Goal: Task Accomplishment & Management: Manage account settings

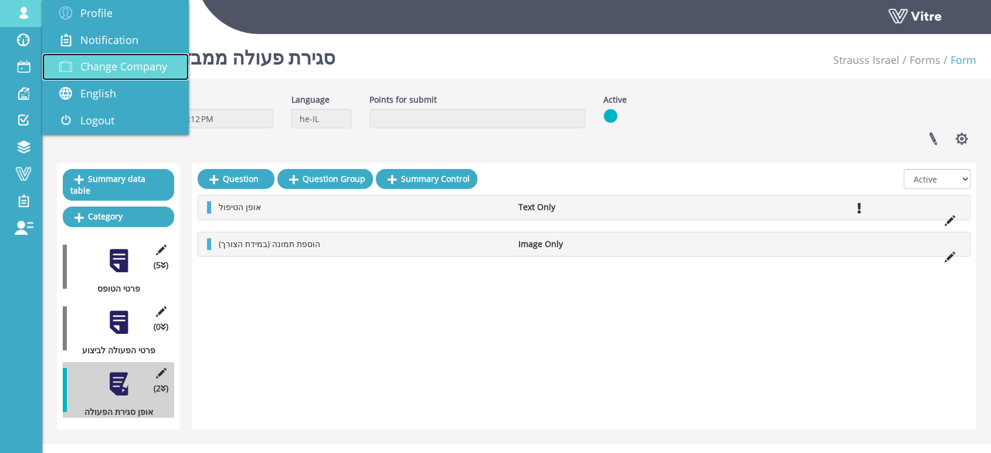
click at [134, 67] on span "Change Company" at bounding box center [123, 66] width 87 height 14
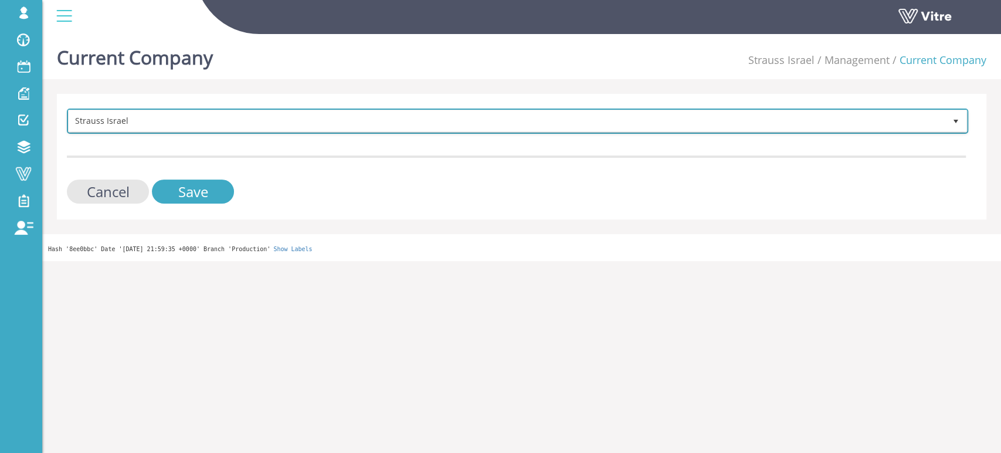
click at [160, 124] on span "Strauss Israel" at bounding box center [507, 120] width 876 height 21
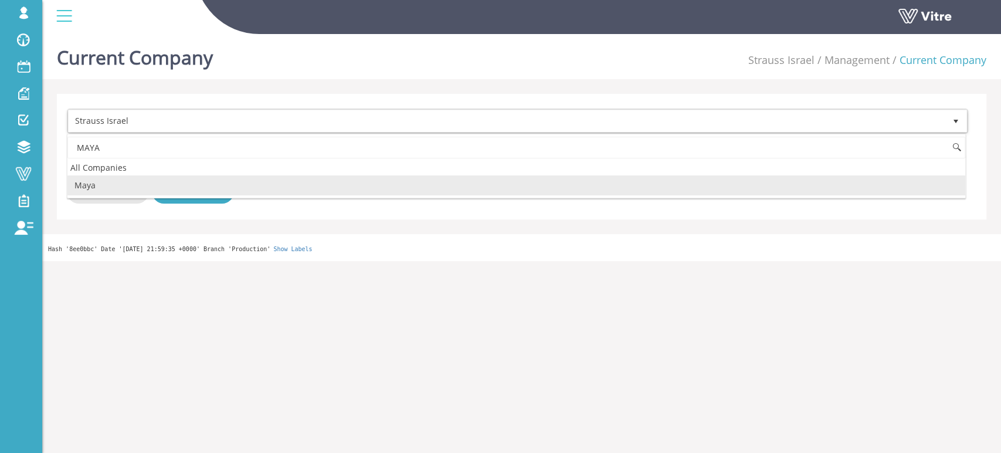
click at [97, 182] on li "Maya" at bounding box center [516, 185] width 898 height 20
type input "MAYA"
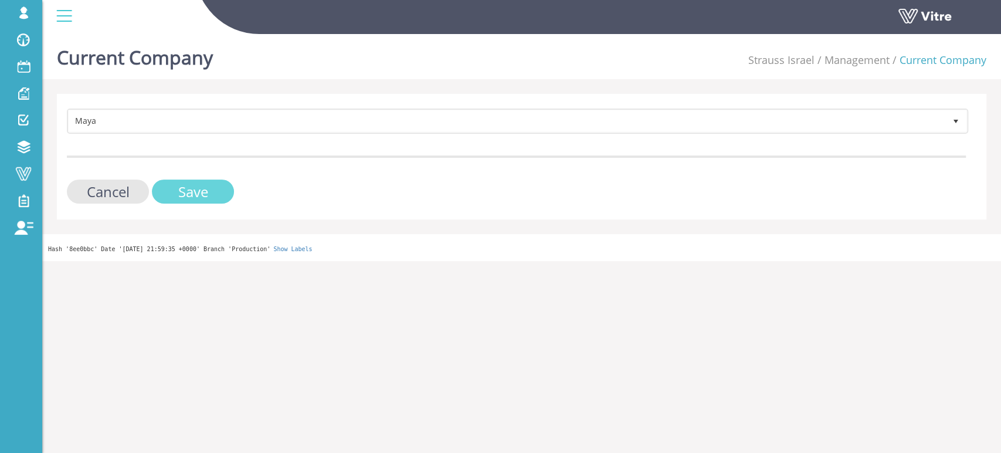
click at [171, 193] on input "Save" at bounding box center [193, 191] width 82 height 24
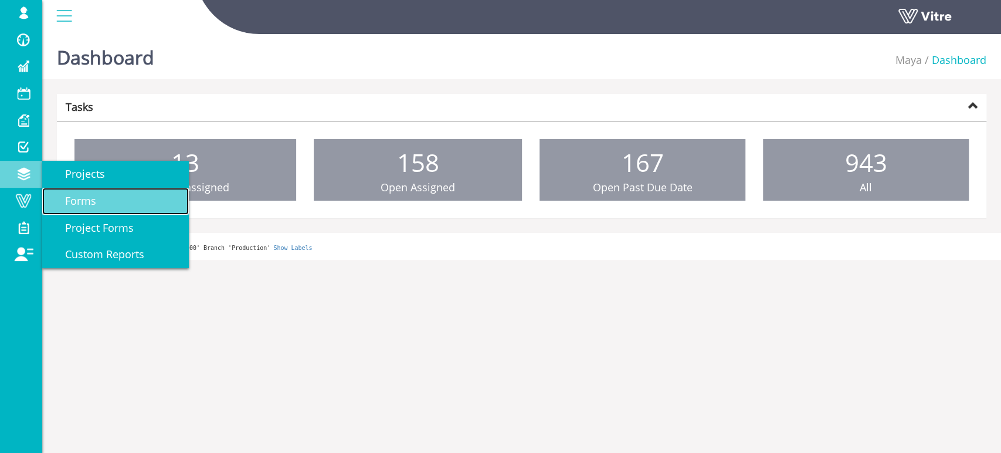
click at [75, 203] on span "Forms" at bounding box center [73, 200] width 45 height 14
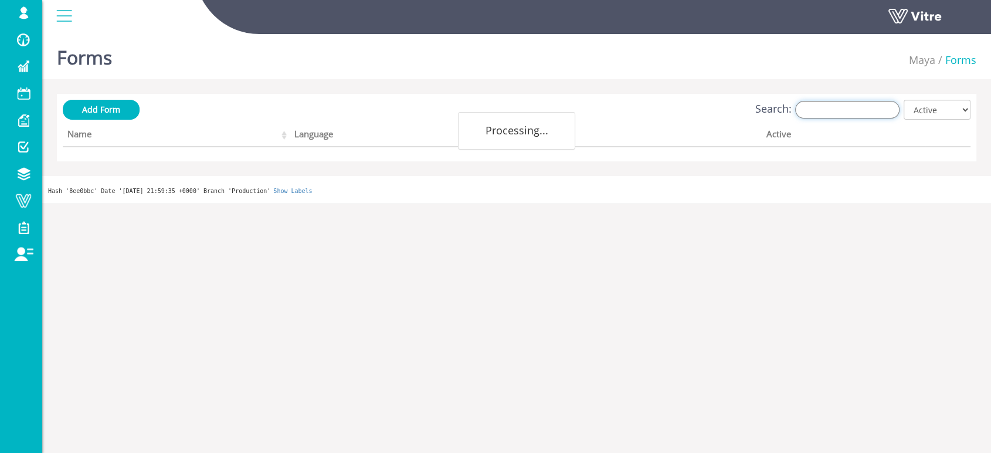
click at [859, 114] on input "Search:" at bounding box center [847, 110] width 104 height 18
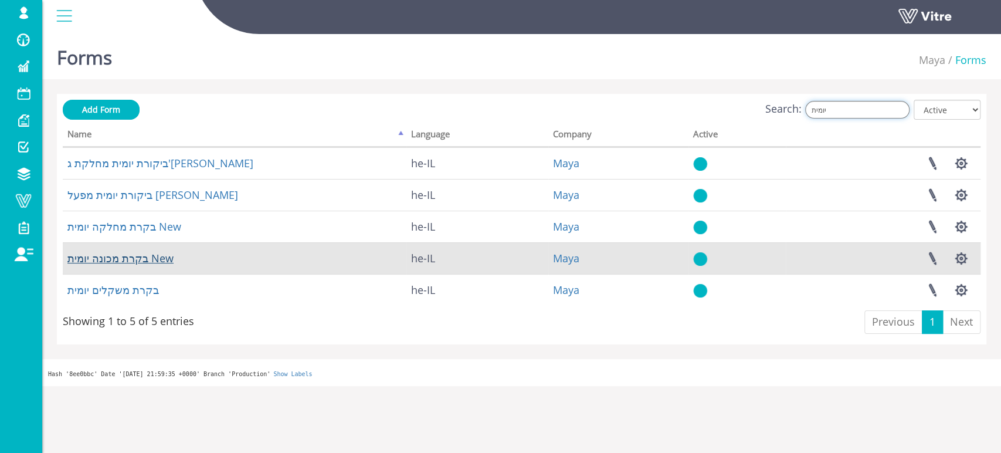
type input "יומית"
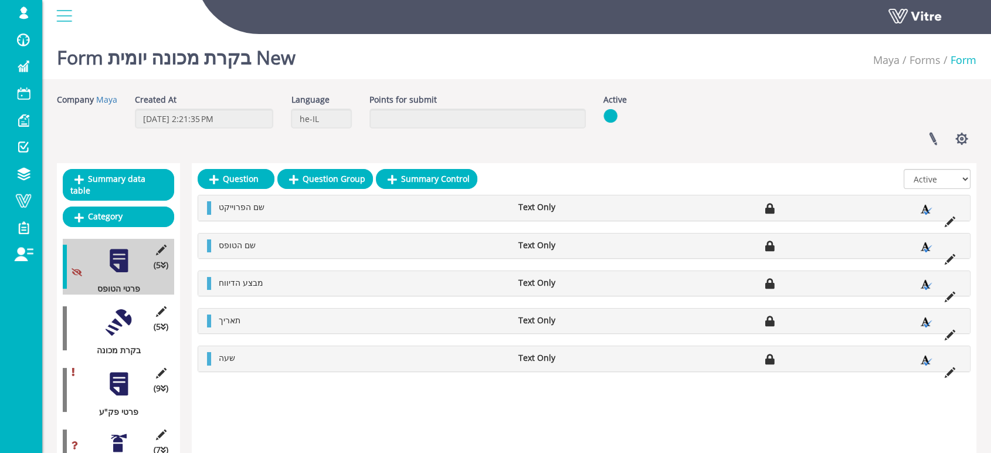
click at [117, 309] on div at bounding box center [119, 322] width 26 height 26
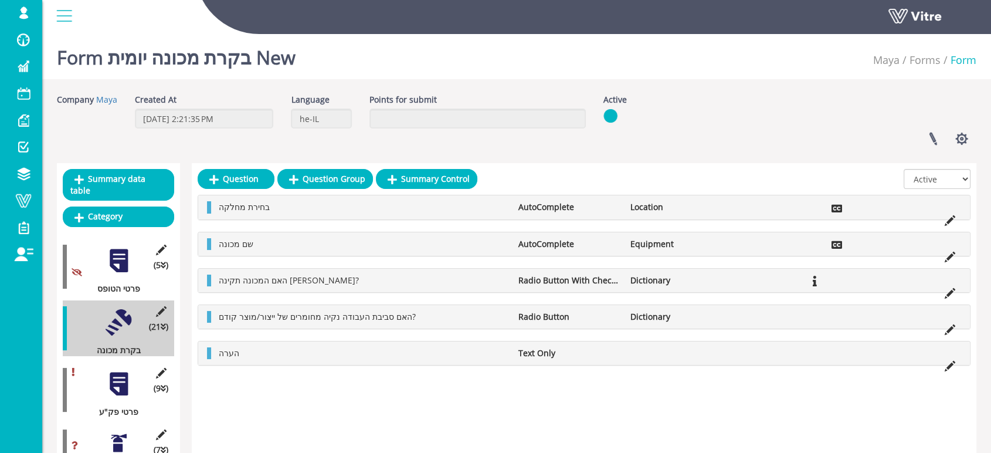
click at [120, 378] on div at bounding box center [119, 384] width 26 height 26
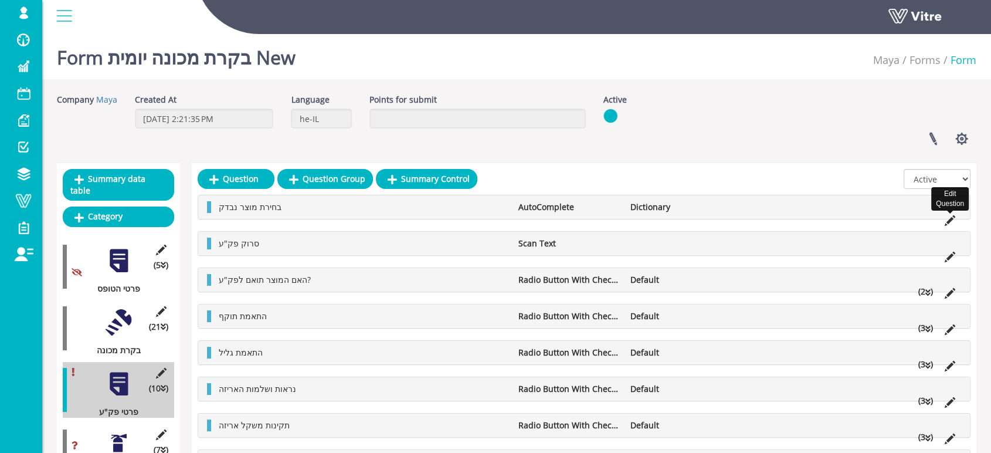
click at [949, 219] on icon at bounding box center [949, 220] width 11 height 11
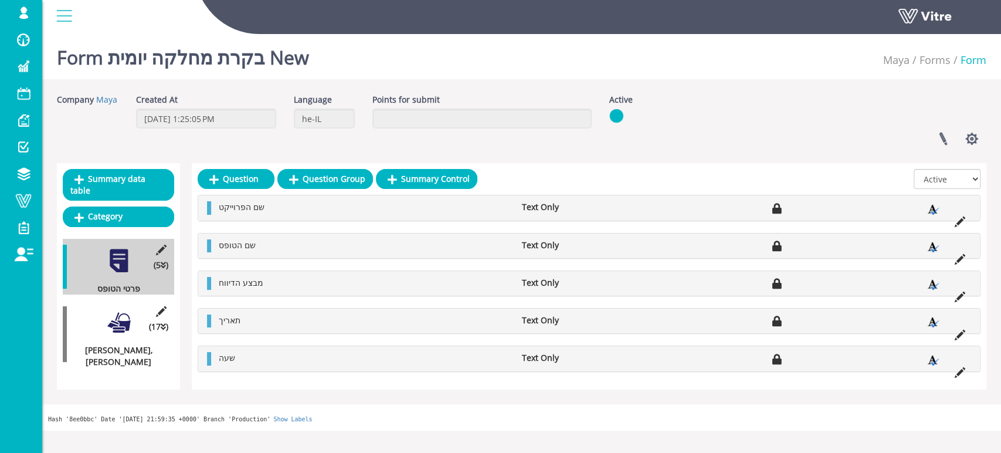
click at [119, 309] on div at bounding box center [119, 322] width 26 height 26
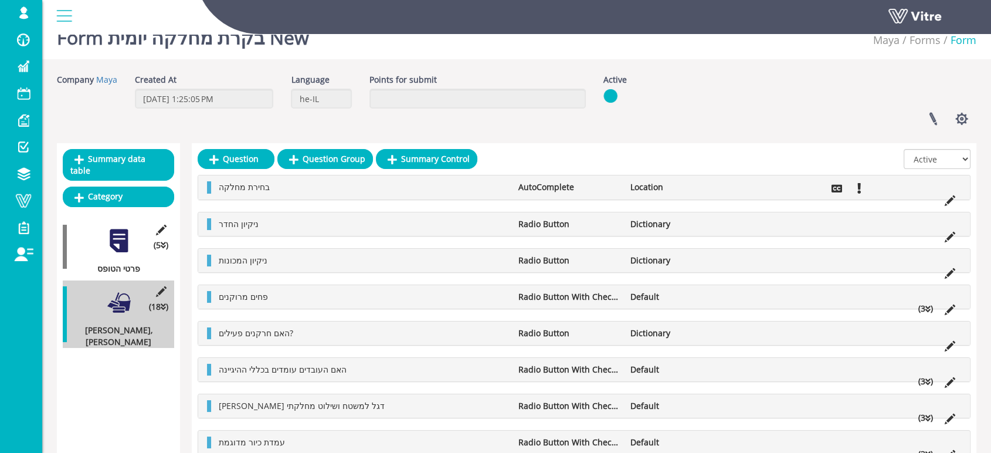
scroll to position [15, 0]
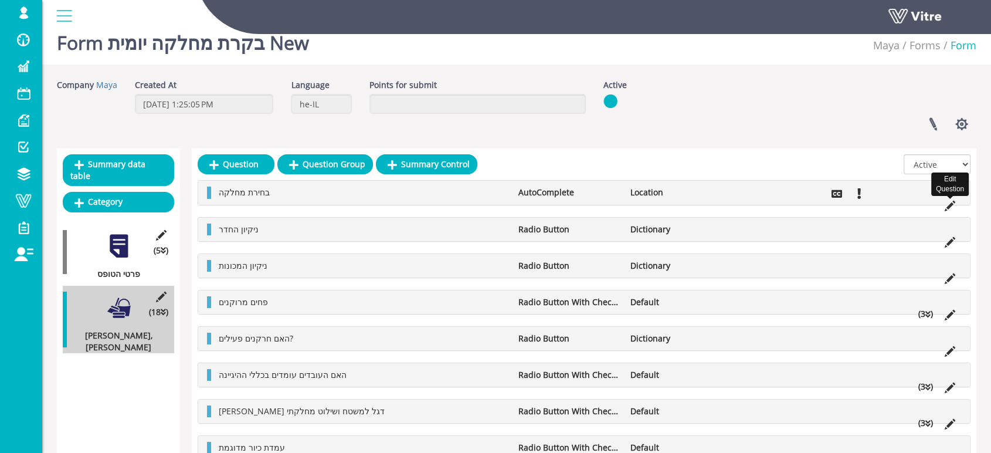
click at [948, 206] on icon at bounding box center [949, 206] width 11 height 11
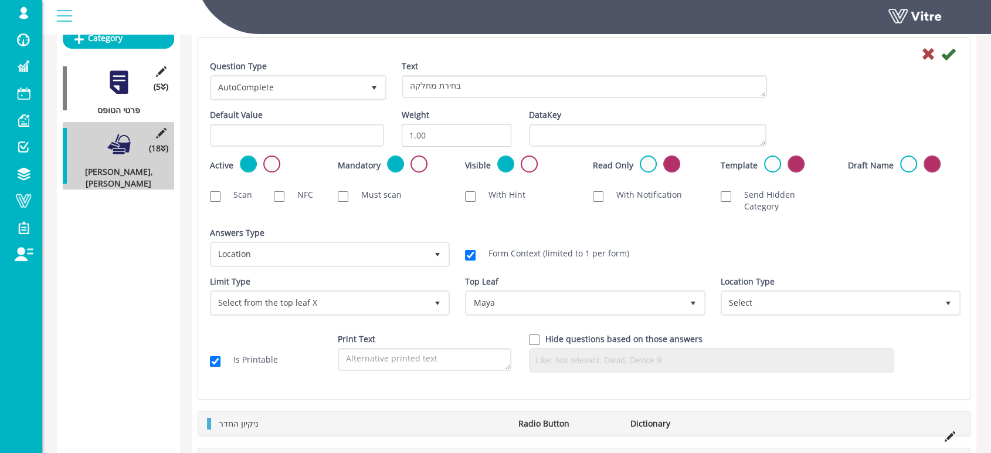
scroll to position [210, 0]
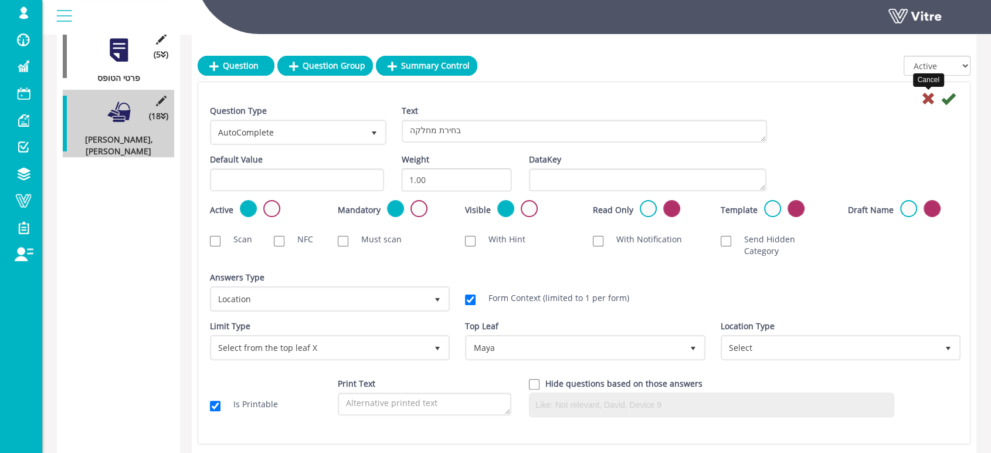
click at [932, 100] on icon at bounding box center [928, 98] width 14 height 14
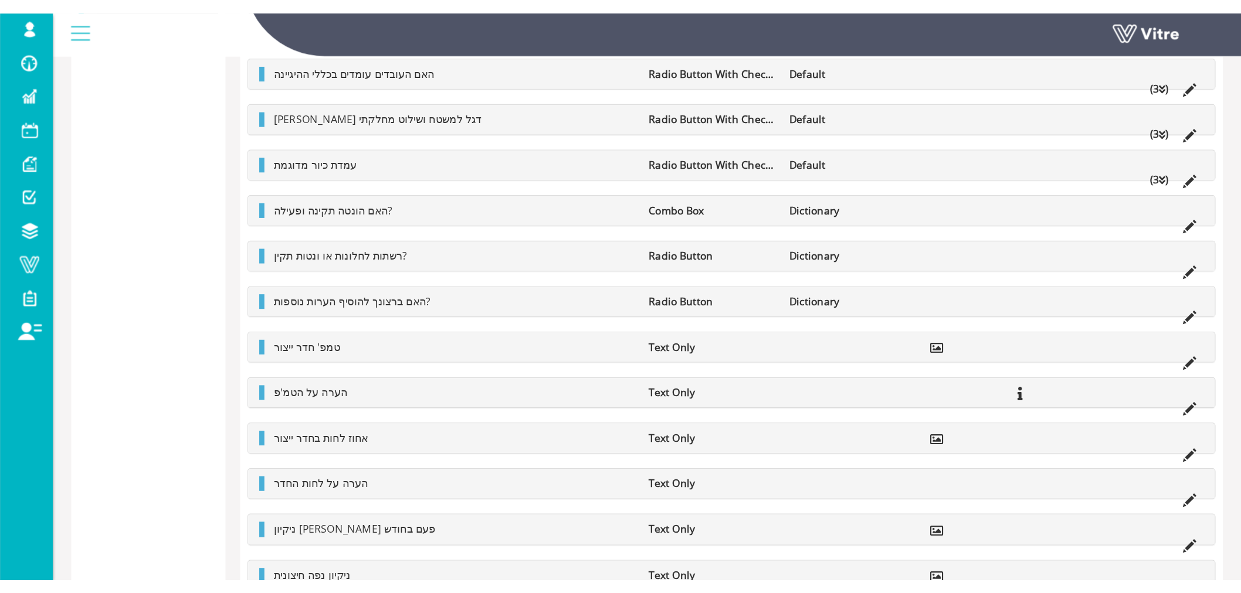
scroll to position [268, 0]
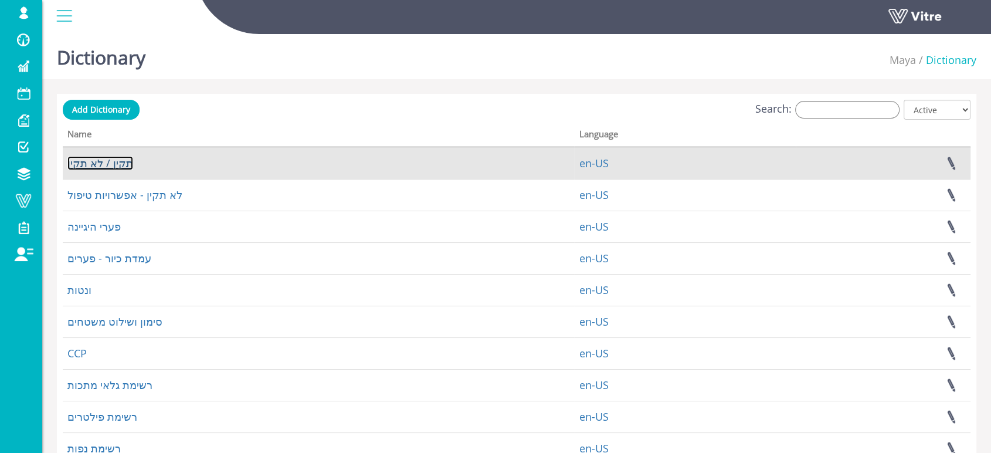
click at [106, 167] on link "תקין / לא תקין" at bounding box center [100, 163] width 66 height 14
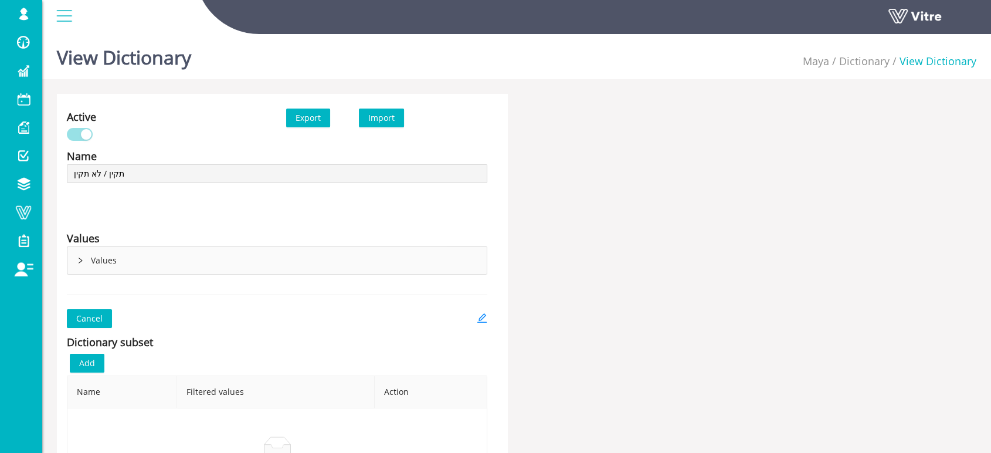
type input "תקין / לא תקין"
type input "רשימת מוצרים"
click at [80, 260] on icon "right" at bounding box center [80, 260] width 7 height 7
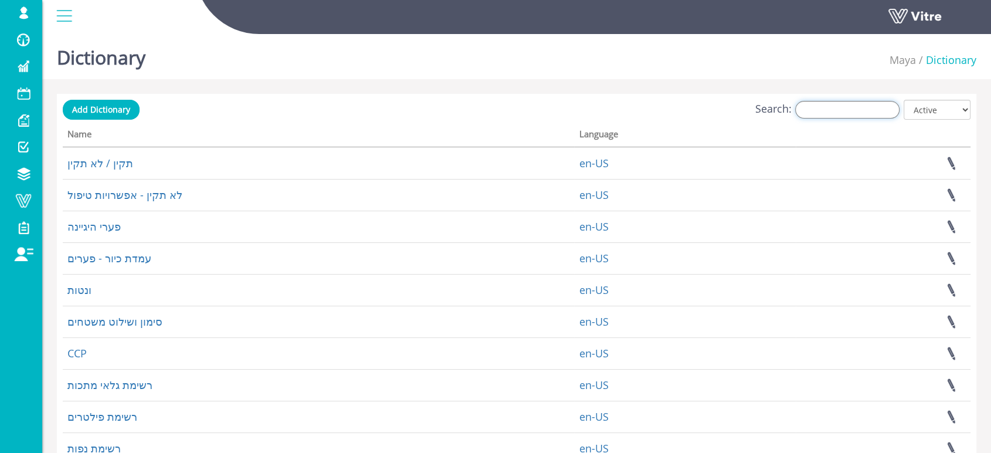
click at [826, 108] on input "Search:" at bounding box center [847, 110] width 104 height 18
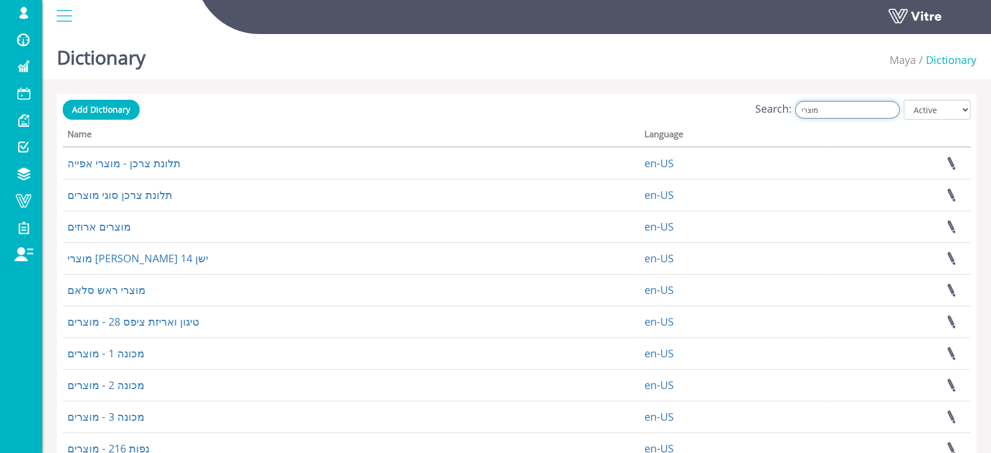
click at [850, 112] on input "מוצרי" at bounding box center [847, 110] width 104 height 18
click at [850, 111] on input "מוצרי" at bounding box center [847, 110] width 104 height 18
click at [848, 110] on input "מוצרי" at bounding box center [847, 110] width 104 height 18
click at [846, 109] on input "מוצרי" at bounding box center [847, 110] width 104 height 18
click at [816, 111] on input "מוצרי" at bounding box center [847, 110] width 104 height 18
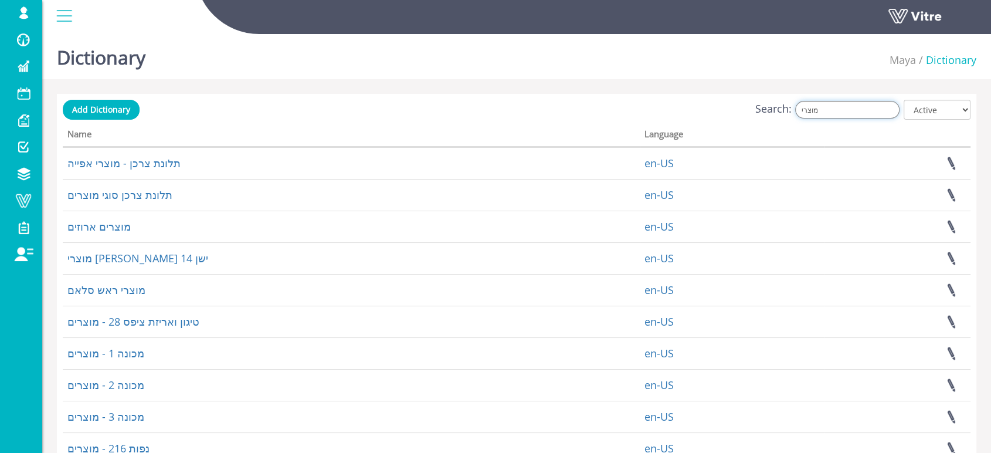
click at [816, 111] on input "מוצרי" at bounding box center [847, 110] width 104 height 18
click at [816, 110] on input "מוצרי" at bounding box center [847, 110] width 104 height 18
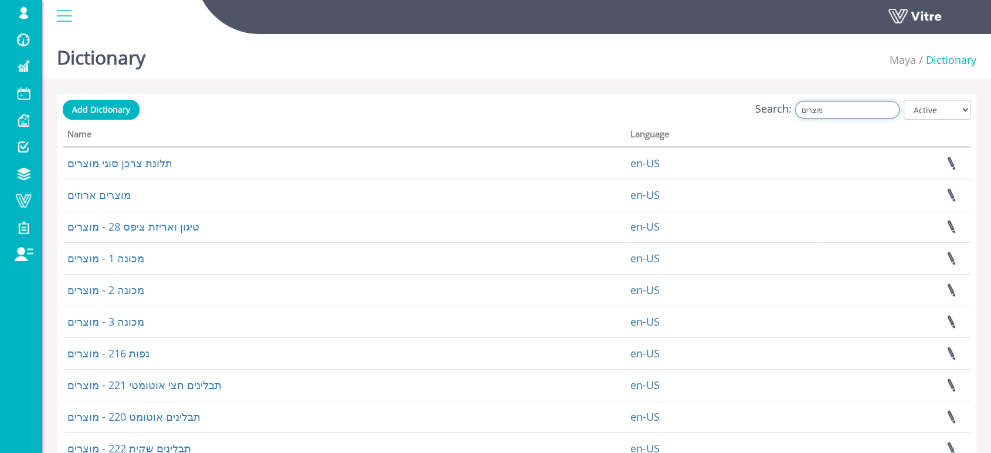
click at [838, 107] on input "מוצרים" at bounding box center [847, 110] width 104 height 18
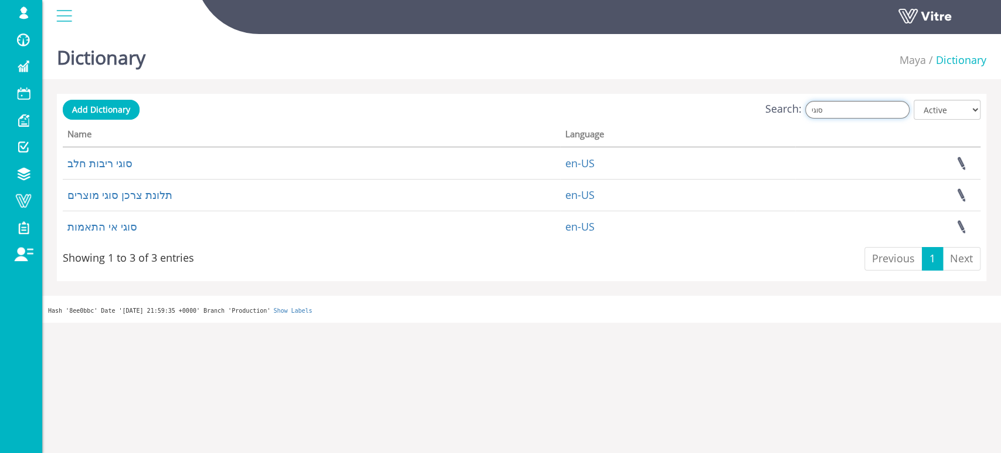
click at [840, 110] on input "סוגי" at bounding box center [857, 110] width 104 height 18
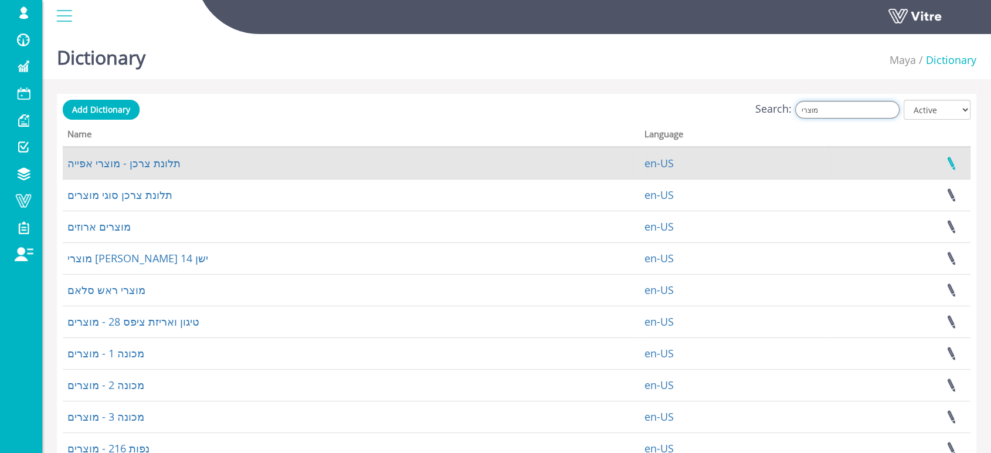
type input "מוצרי"
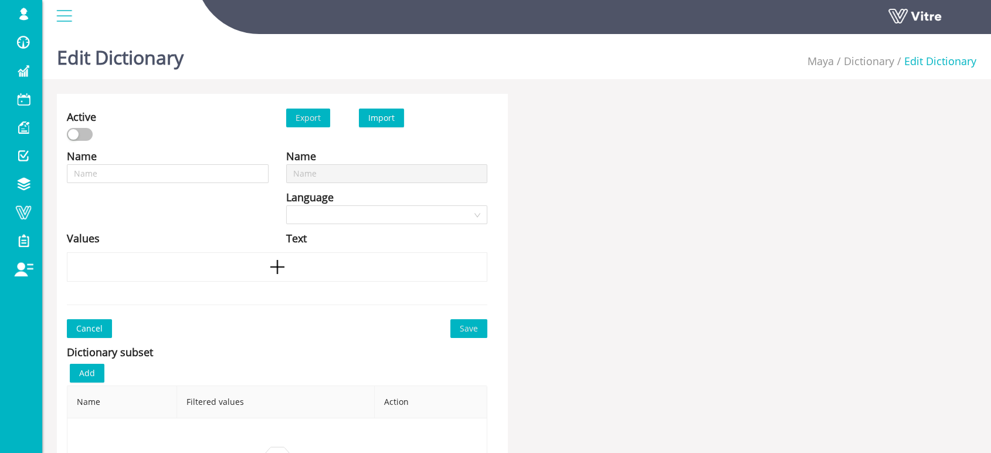
type input "מוצרים ארוזים"
type input "תלונת צרכן סוגי מוצרים"
type input "תלונת צרכן - מוצרי אפייה"
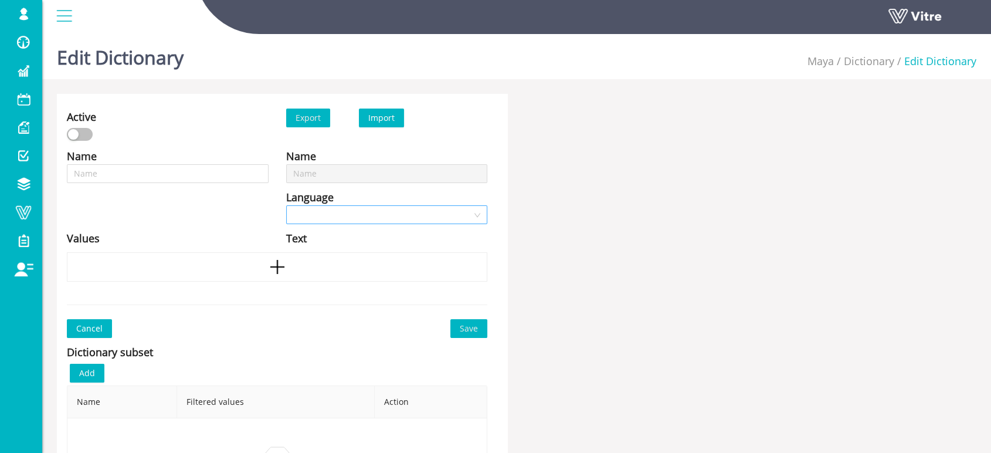
type input "תלונת צרכן - מוצרי אפייה"
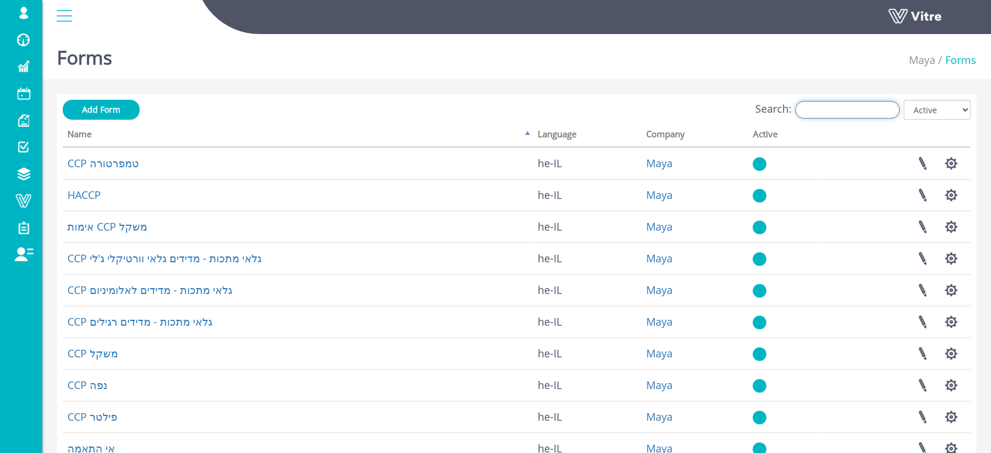
click at [840, 111] on input "Search:" at bounding box center [847, 110] width 104 height 18
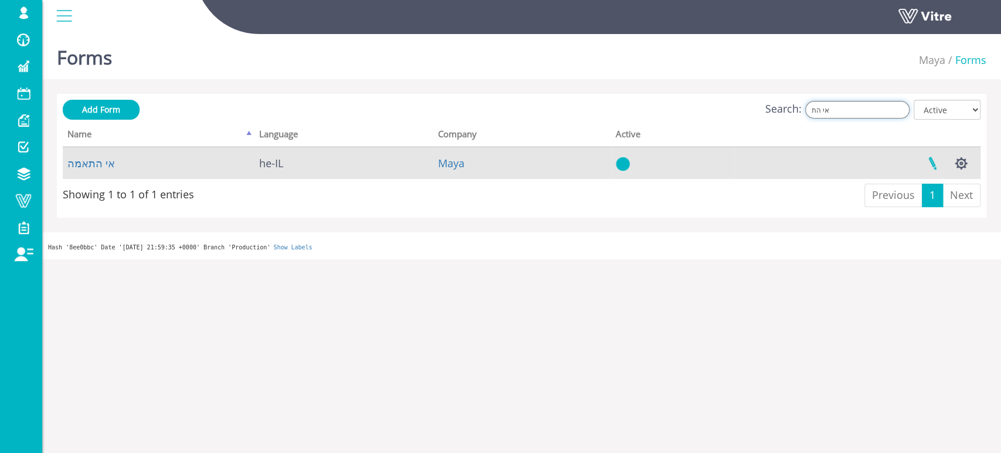
type input "אי הת"
click at [931, 164] on link at bounding box center [932, 163] width 29 height 31
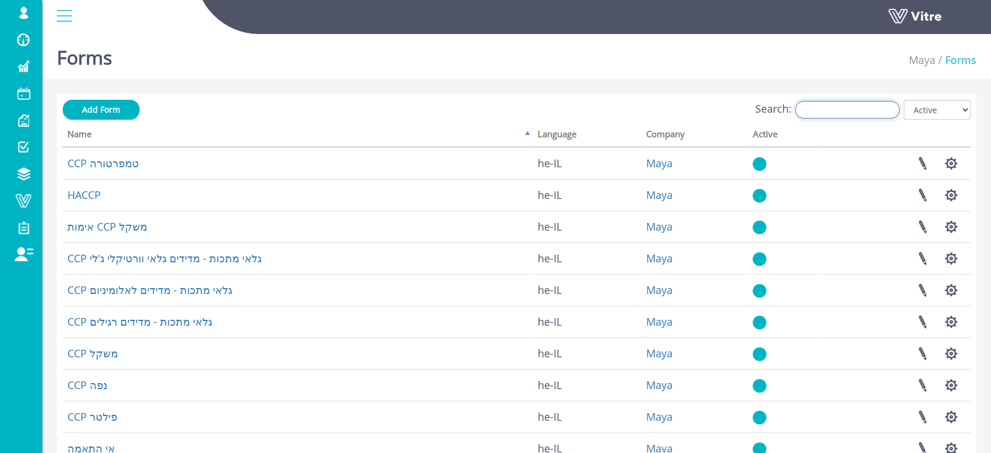
click at [829, 105] on input "Search:" at bounding box center [847, 110] width 104 height 18
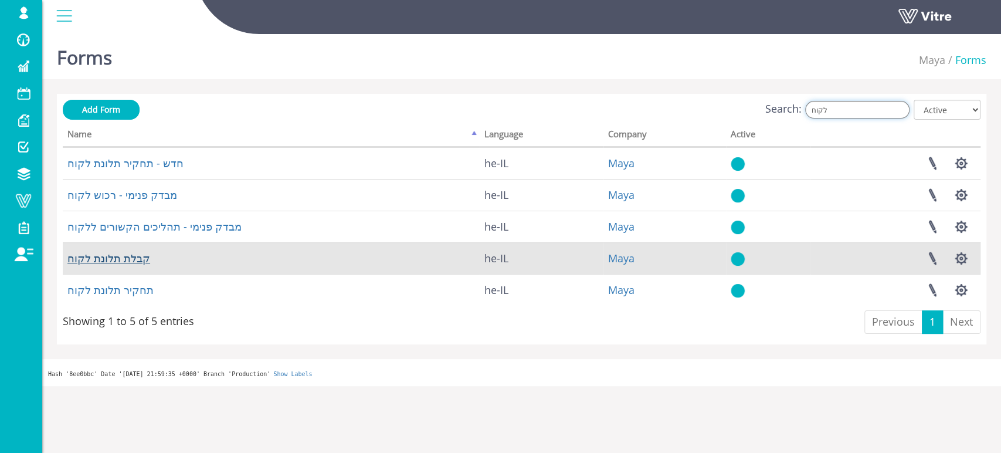
type input "לקוח"
click at [124, 260] on link "קבלת תלונת לקוח" at bounding box center [108, 258] width 83 height 14
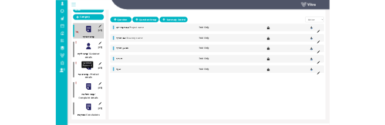
scroll to position [164, 0]
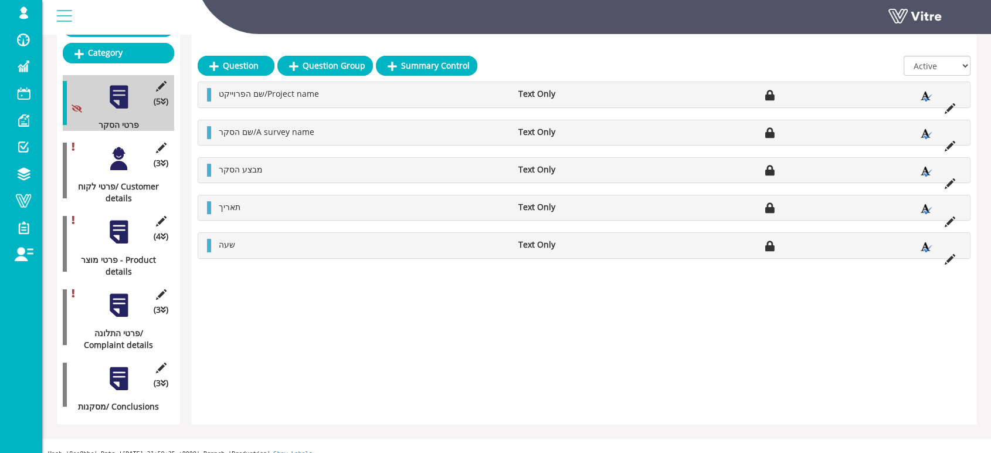
click at [121, 153] on div at bounding box center [119, 158] width 26 height 26
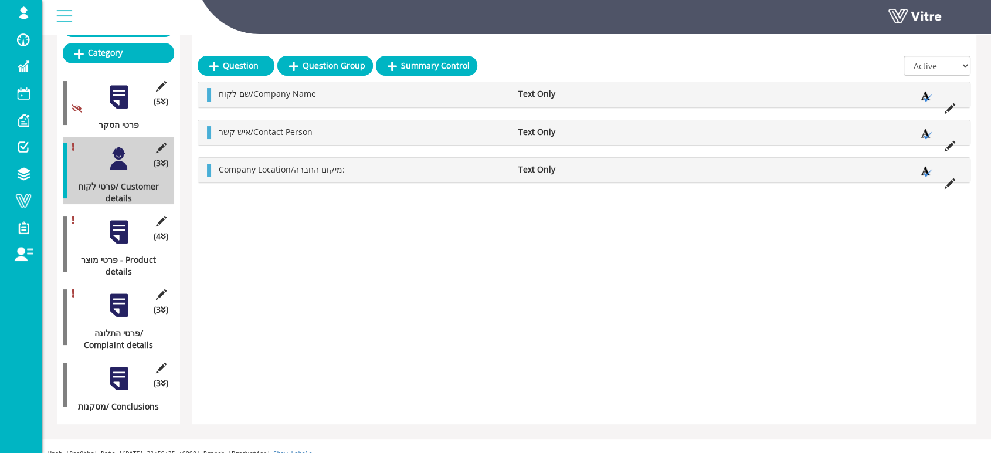
click at [119, 219] on div at bounding box center [119, 232] width 26 height 26
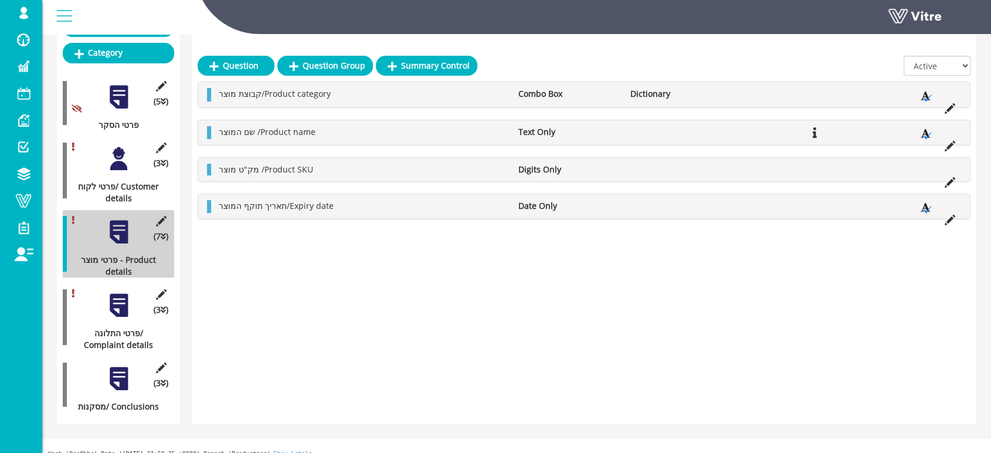
click at [123, 292] on div at bounding box center [119, 305] width 26 height 26
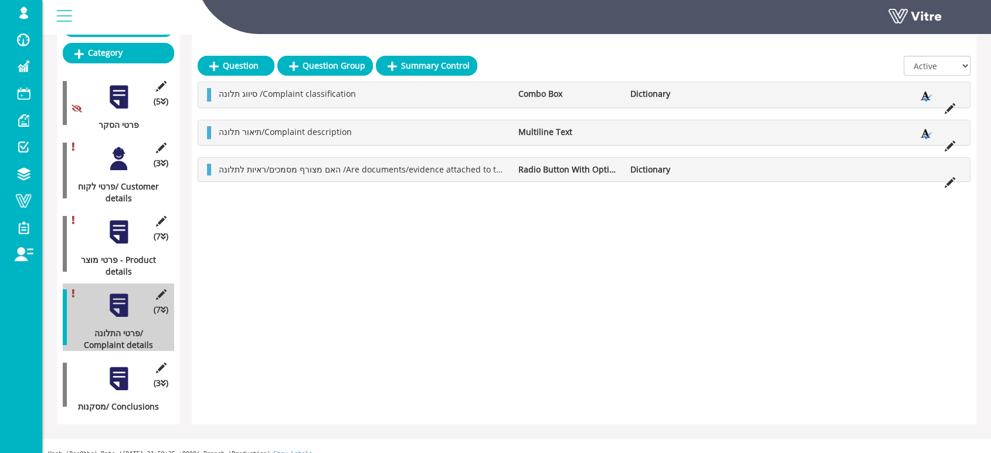
click at [122, 366] on div at bounding box center [119, 378] width 26 height 26
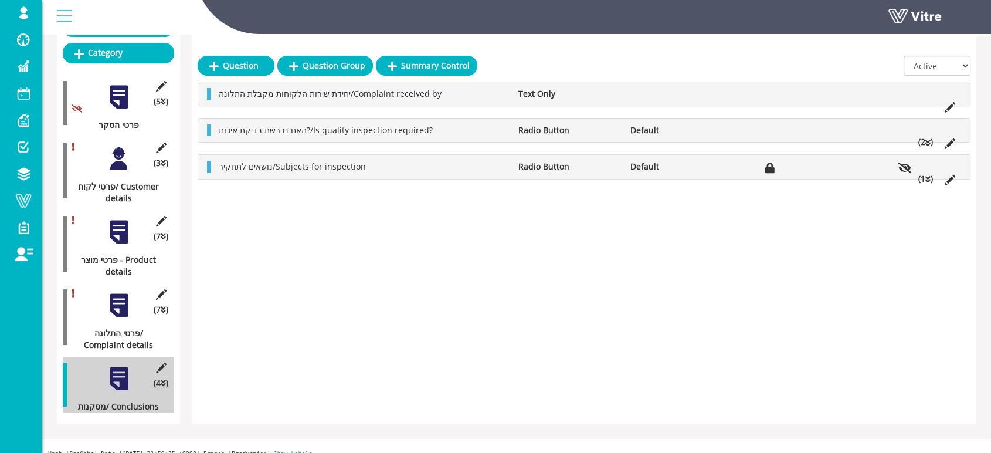
click at [111, 229] on div at bounding box center [119, 232] width 26 height 26
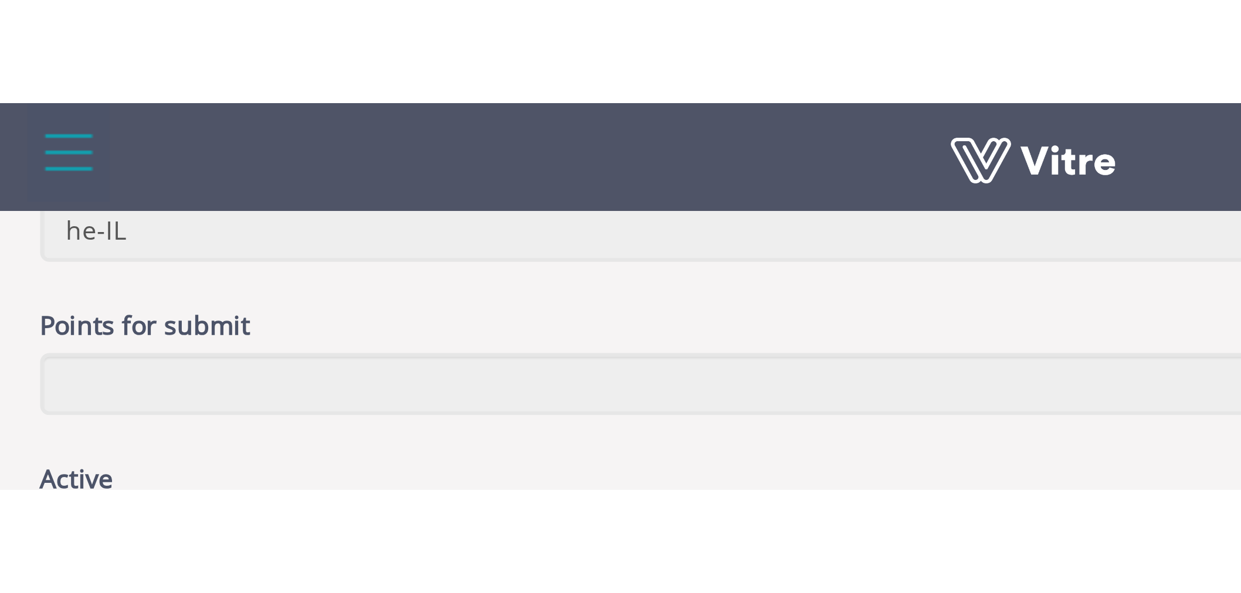
scroll to position [23, 0]
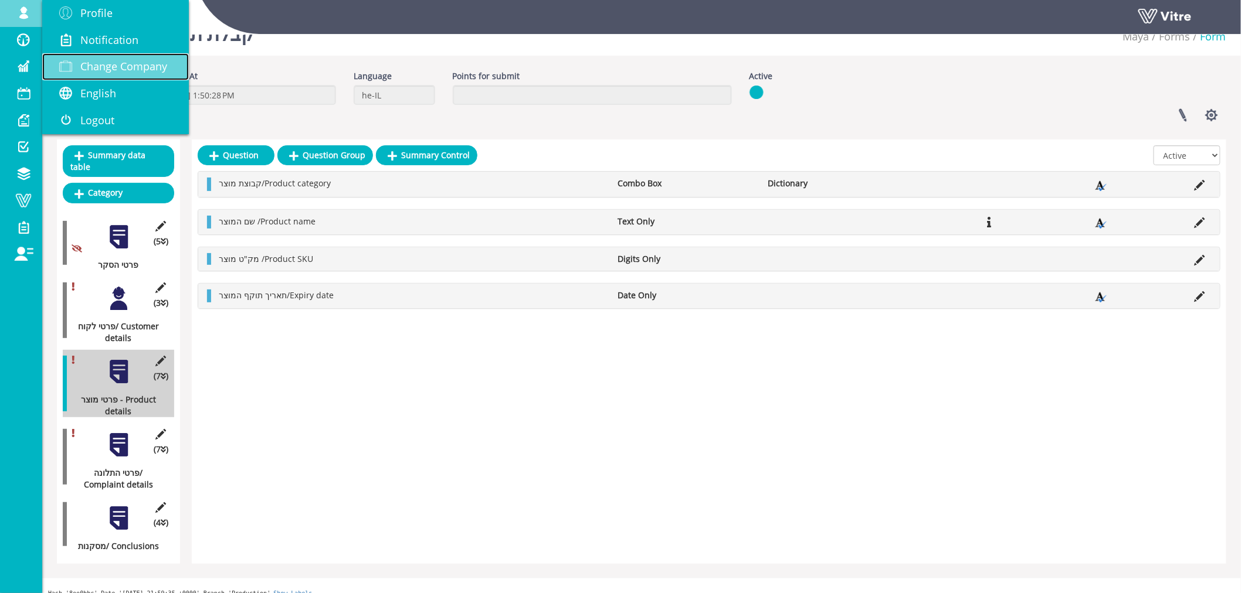
click at [108, 65] on span "Change Company" at bounding box center [123, 66] width 87 height 14
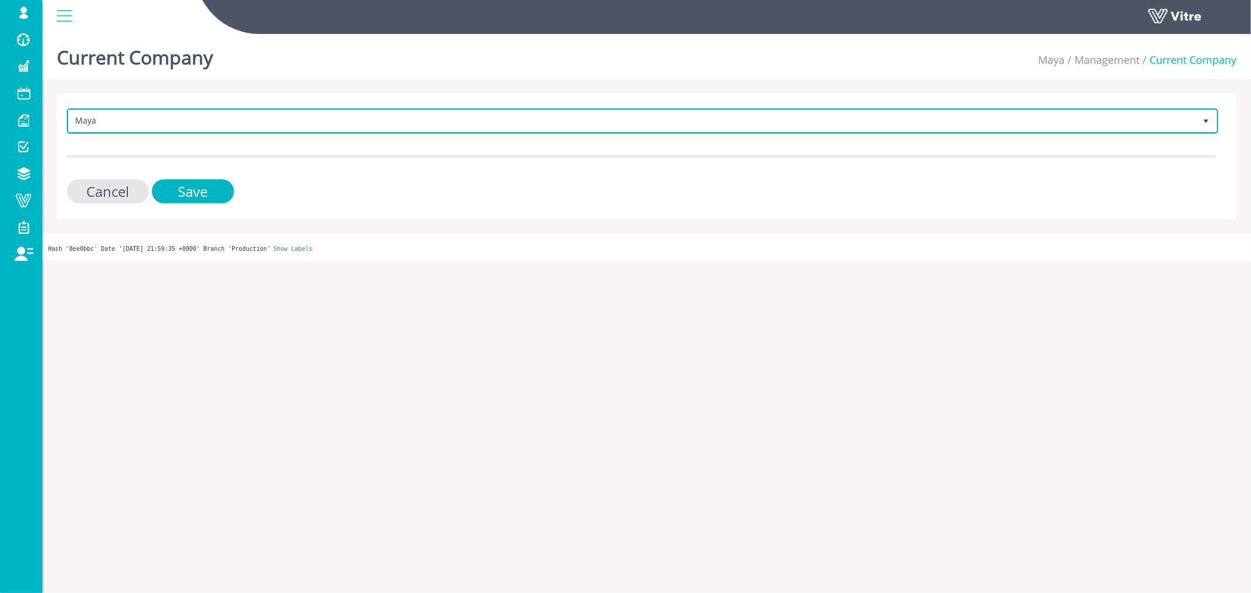
click at [250, 128] on span "Maya" at bounding box center [632, 120] width 1126 height 21
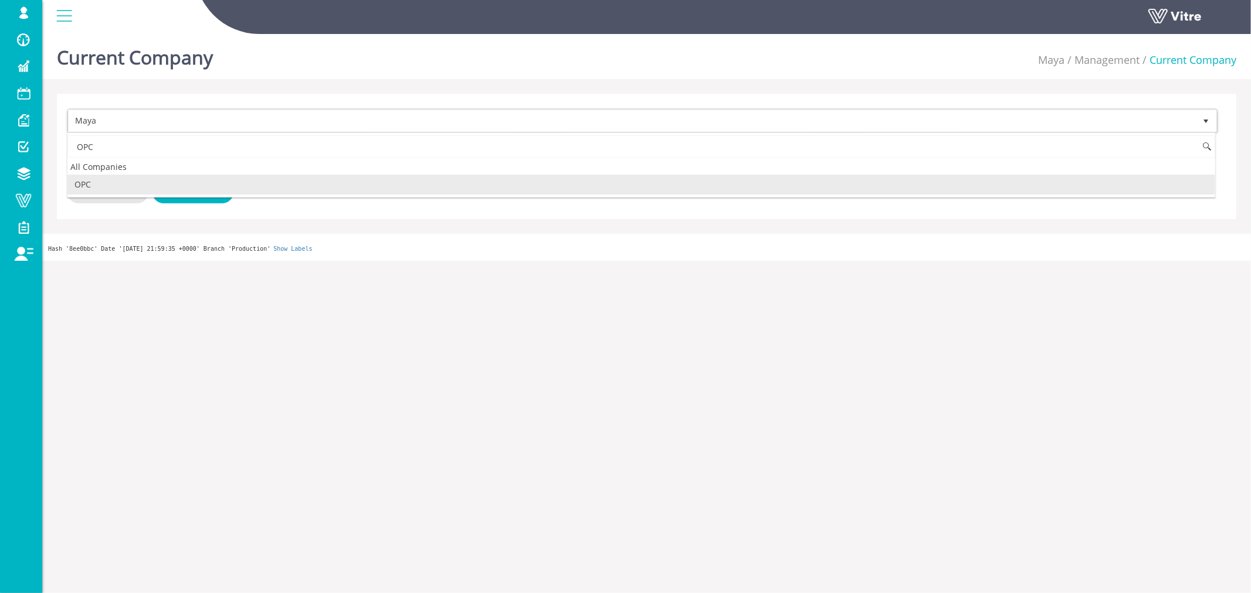
click at [122, 185] on li "OPC" at bounding box center [640, 185] width 1147 height 20
type input "OPC"
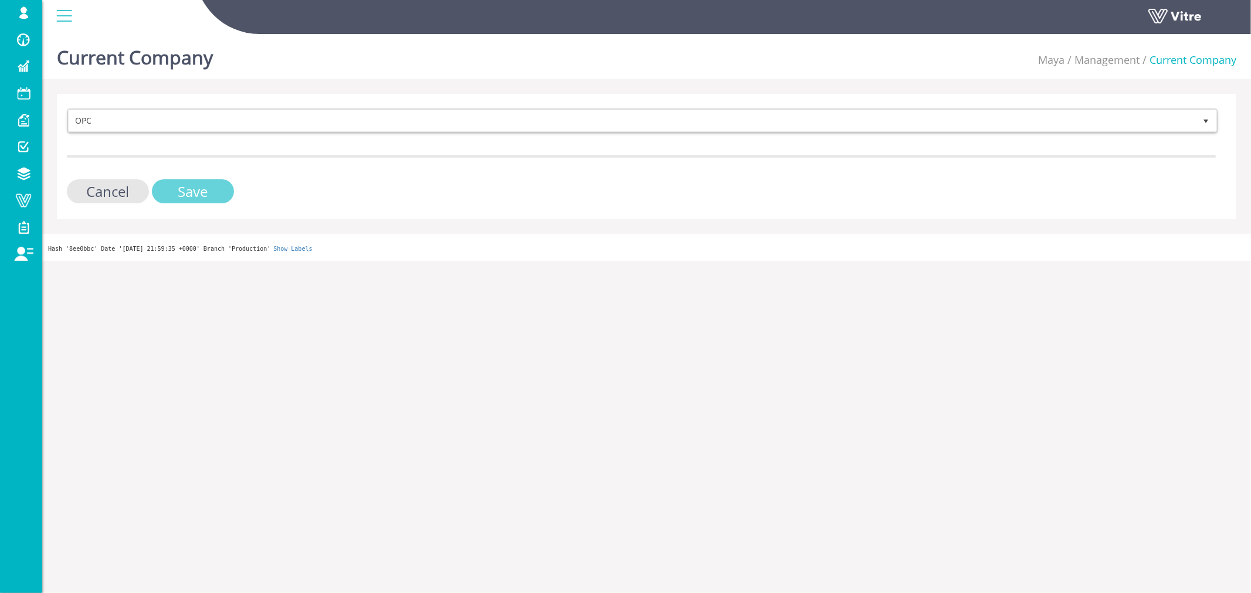
click at [177, 186] on input "Save" at bounding box center [193, 191] width 82 height 24
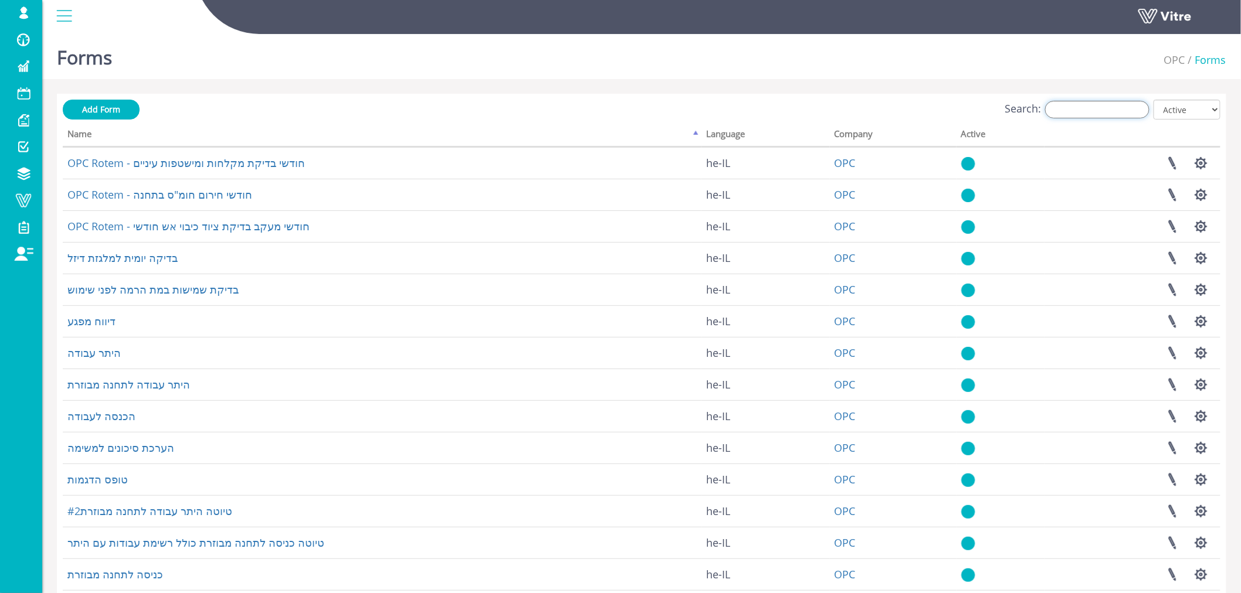
click at [1121, 113] on input "Search:" at bounding box center [1097, 110] width 104 height 18
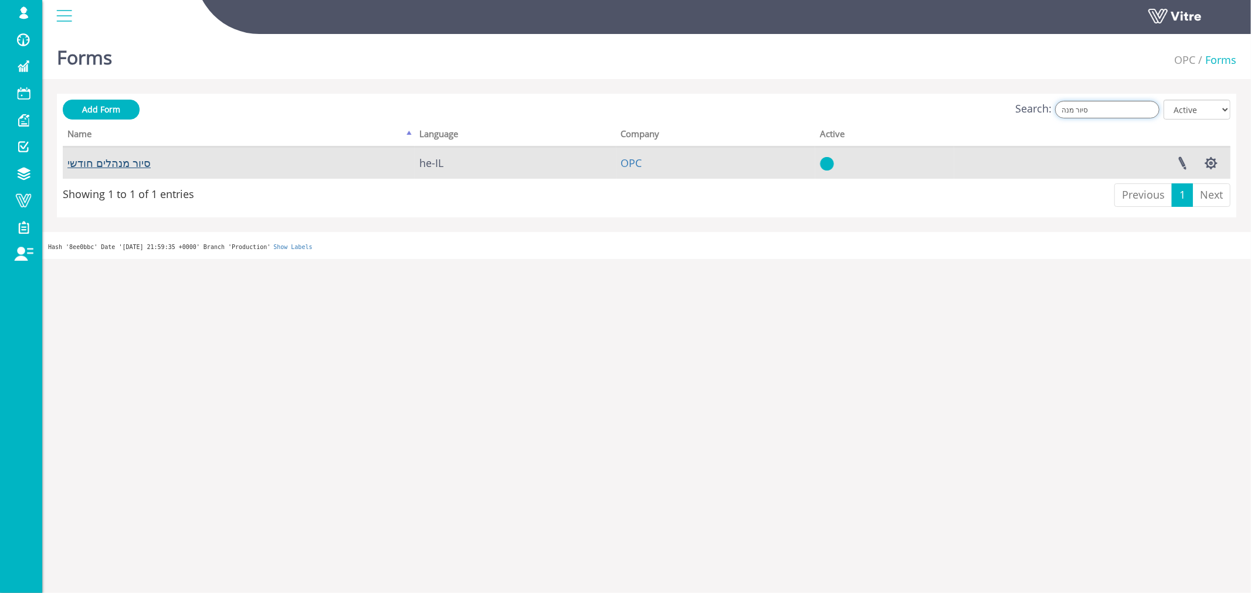
type input "סיור מנה"
click at [86, 162] on link "סיור מנהלים חודשי" at bounding box center [108, 163] width 83 height 14
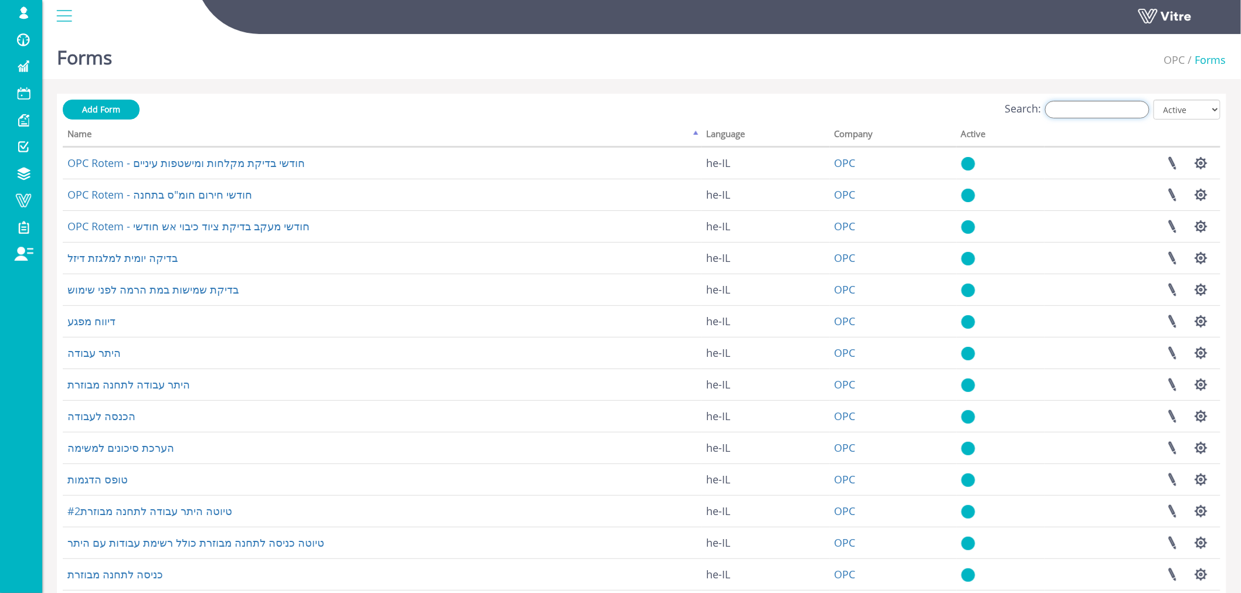
click at [1071, 111] on input "Search:" at bounding box center [1097, 110] width 104 height 18
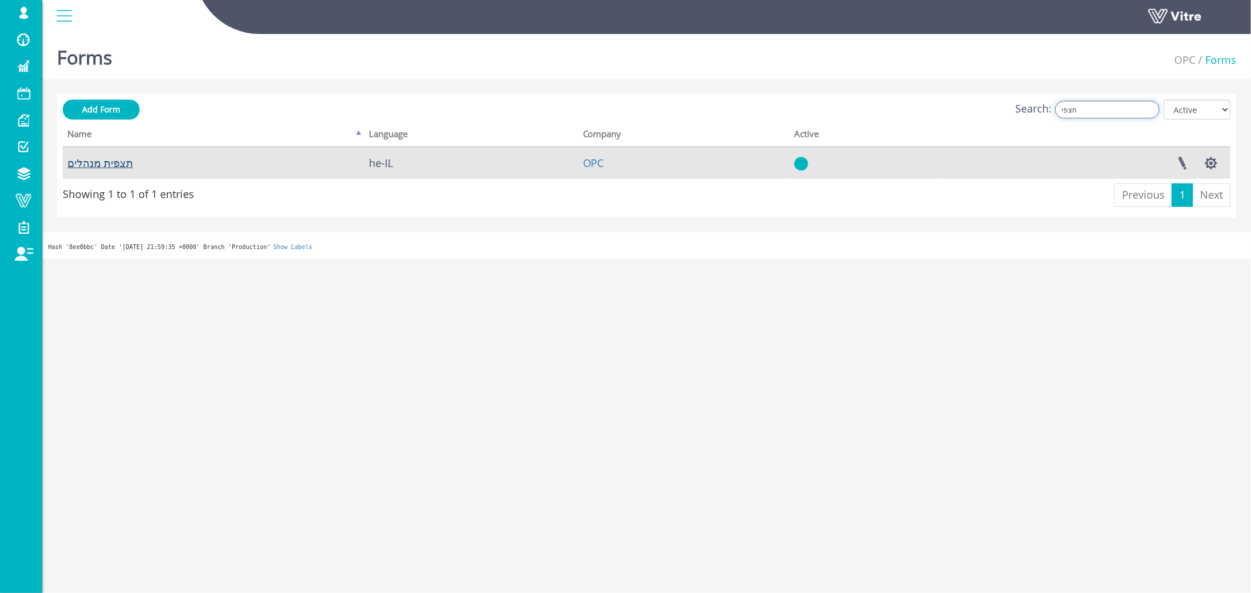
type input "תצפי"
click at [107, 165] on link "תצפית מנהלים" at bounding box center [100, 163] width 66 height 14
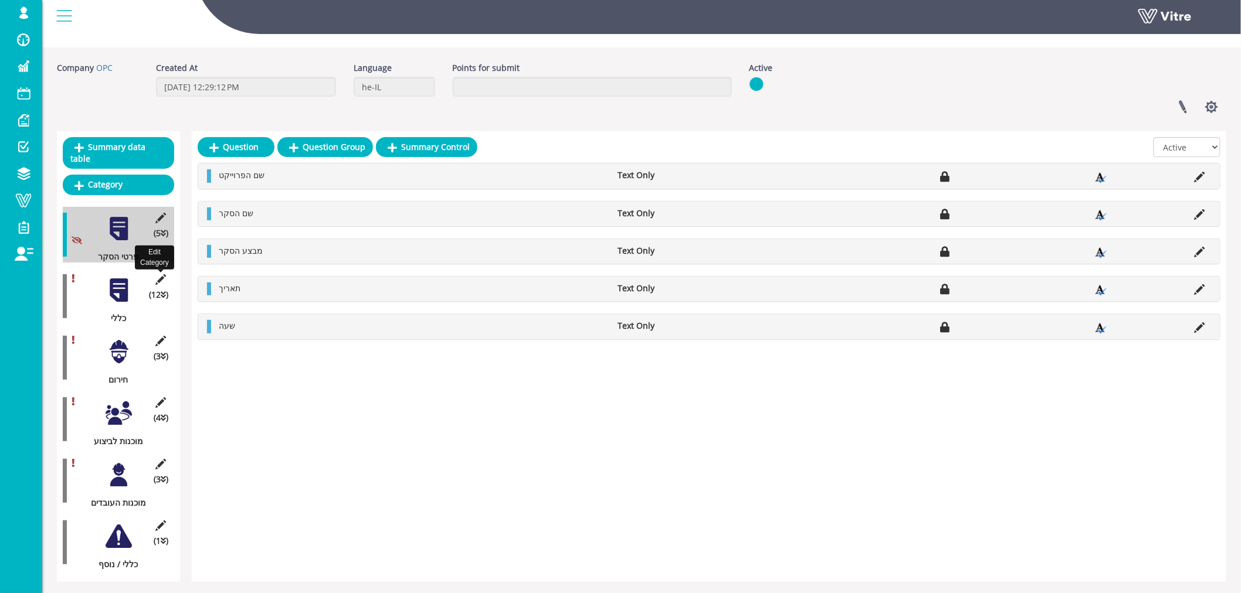
scroll to position [49, 0]
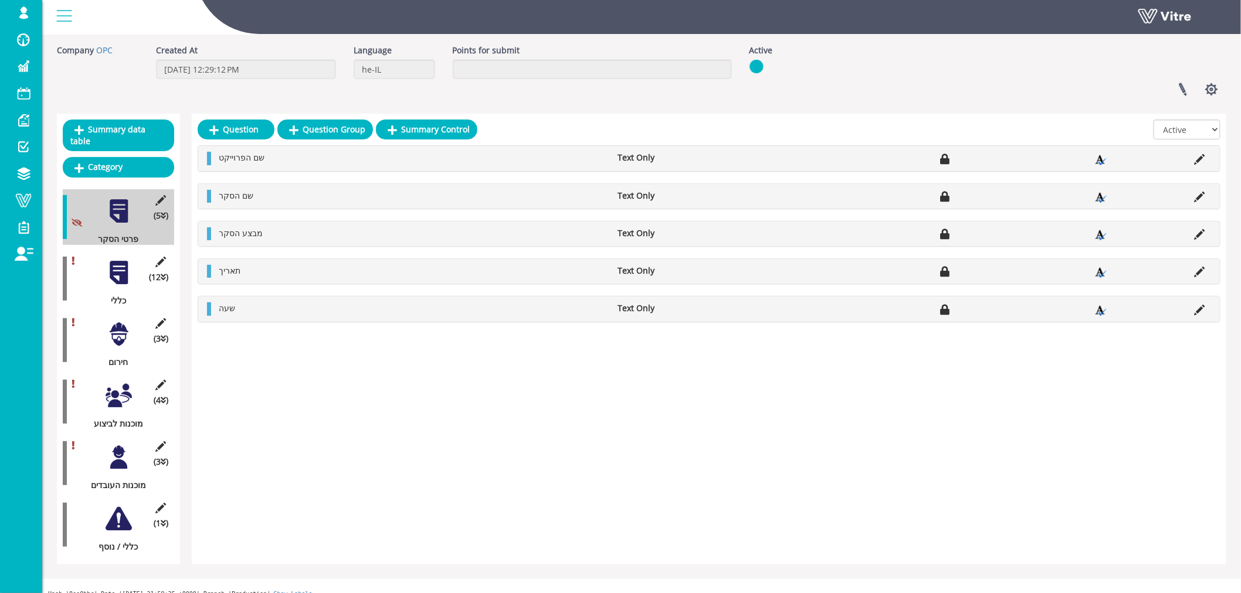
click at [123, 263] on div at bounding box center [119, 273] width 26 height 26
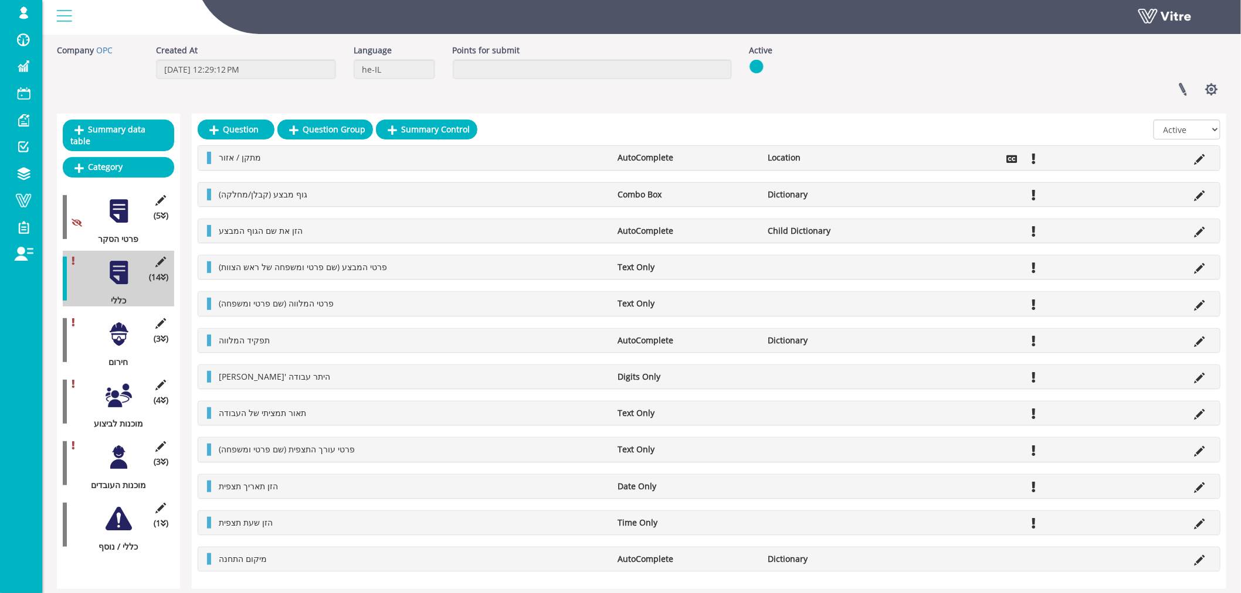
click at [121, 321] on div at bounding box center [119, 334] width 26 height 26
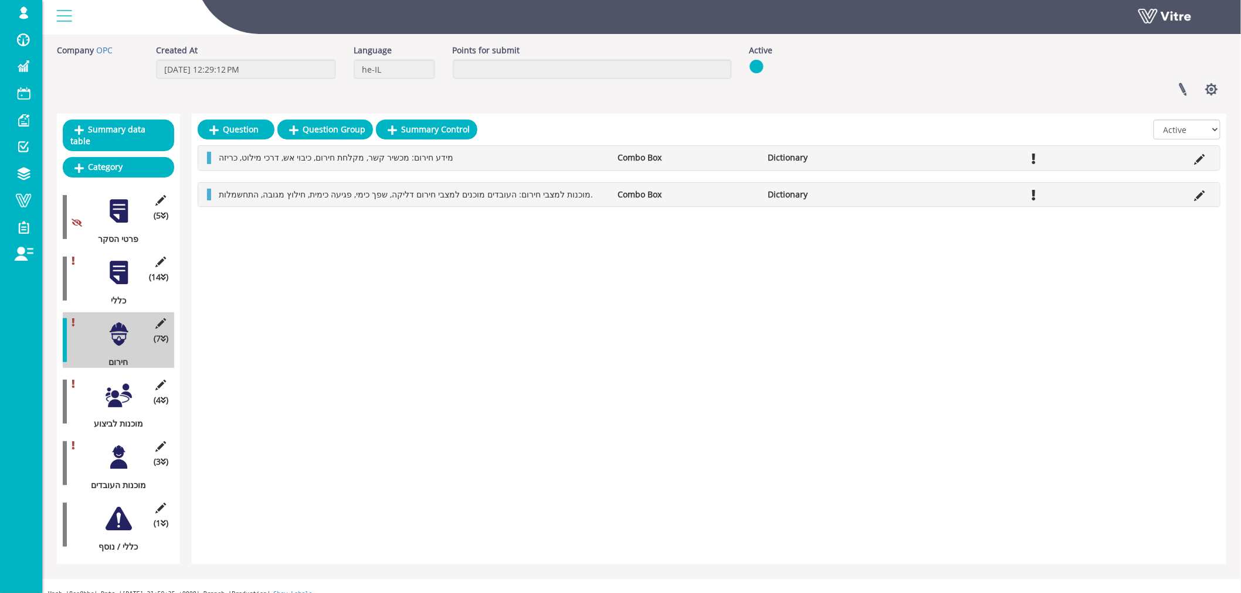
click at [118, 383] on div at bounding box center [119, 396] width 26 height 26
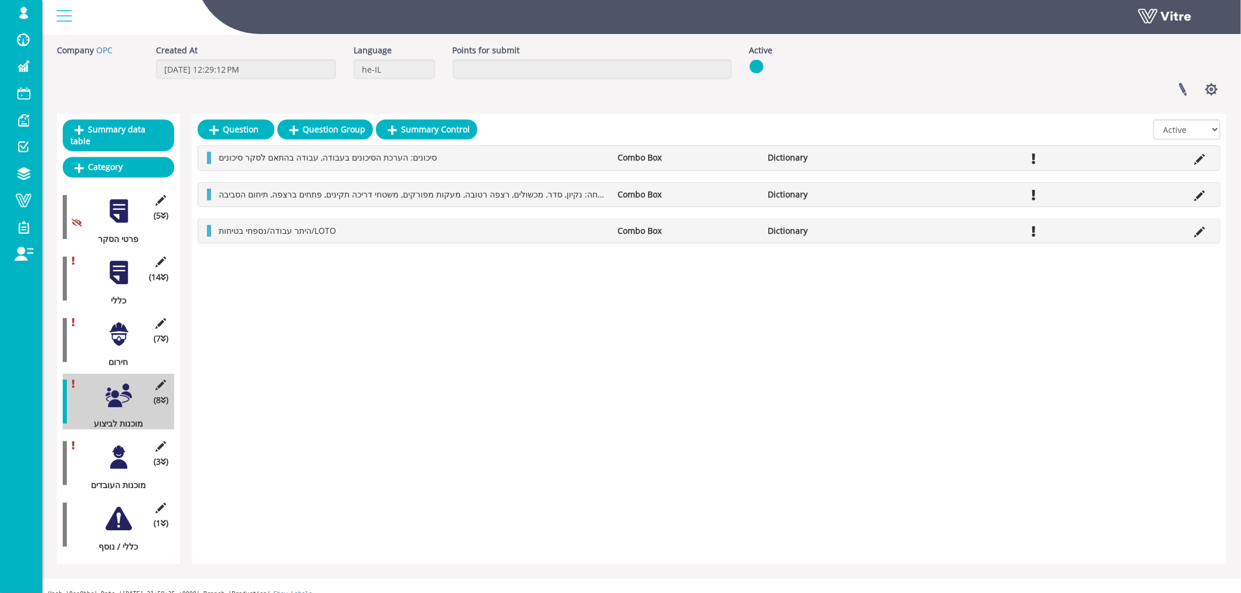
click at [119, 444] on div at bounding box center [119, 457] width 26 height 26
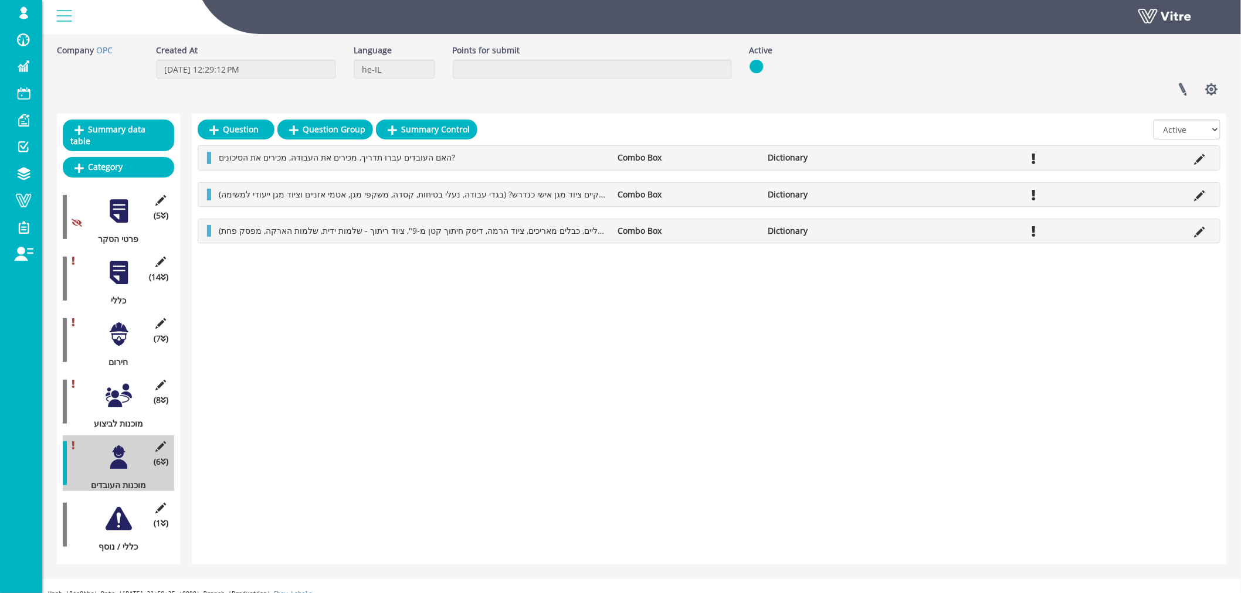
click at [121, 512] on div at bounding box center [119, 519] width 26 height 26
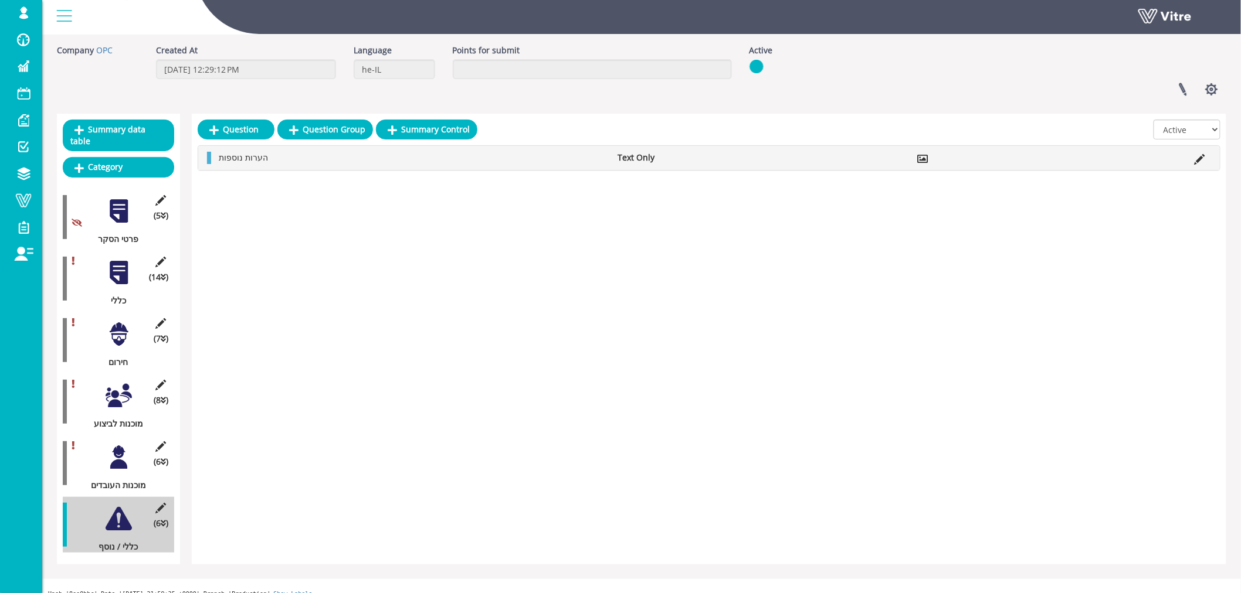
click at [127, 264] on div at bounding box center [119, 273] width 26 height 26
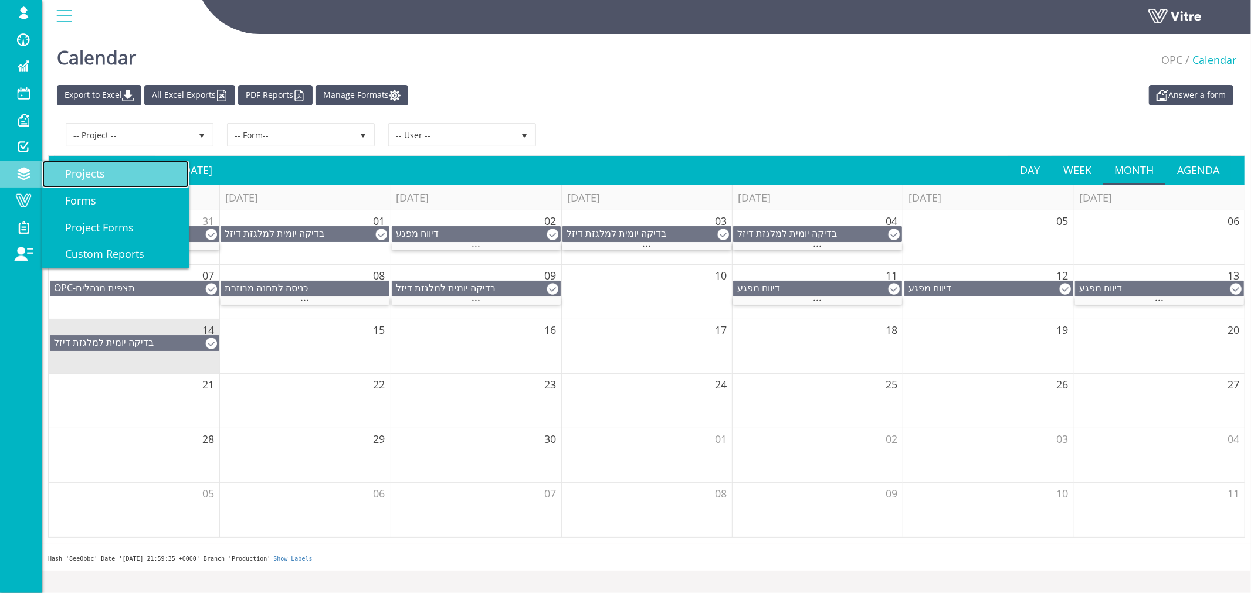
click at [82, 172] on span "Projects" at bounding box center [78, 174] width 54 height 14
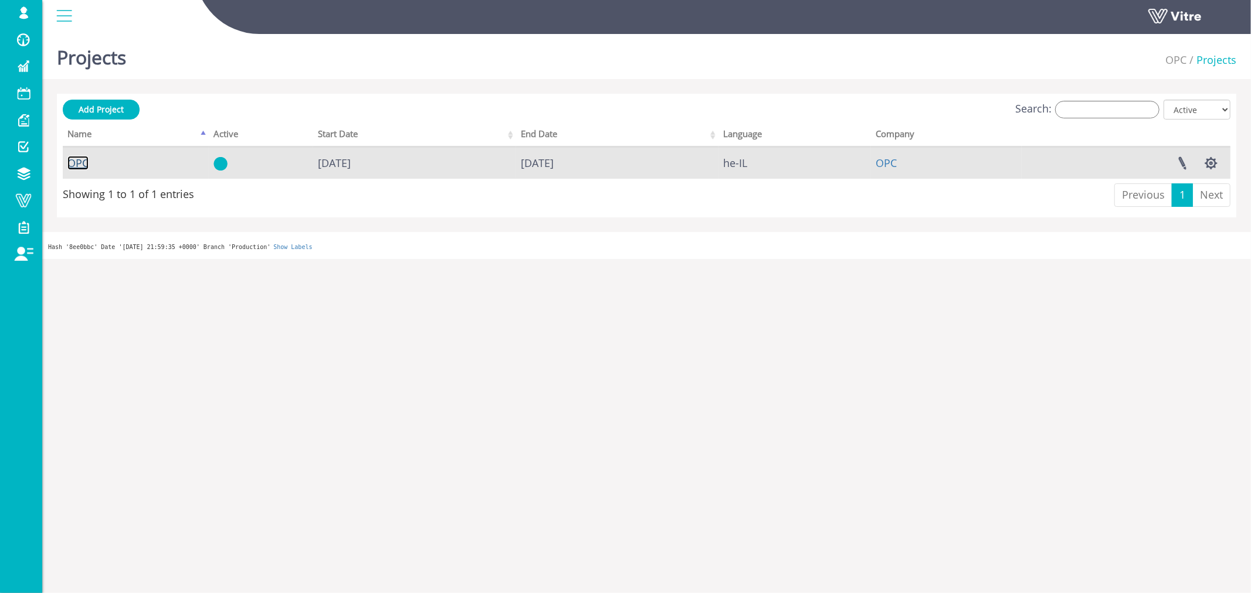
click at [77, 162] on link "OPC" at bounding box center [77, 163] width 21 height 14
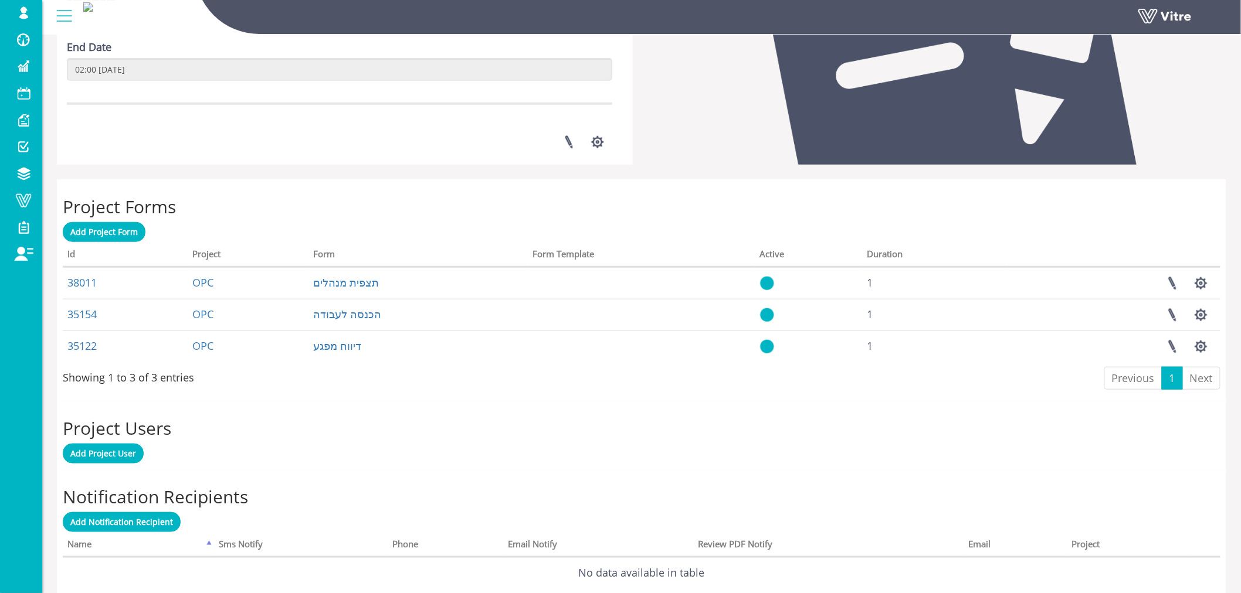
scroll to position [325, 0]
